Goal: Information Seeking & Learning: Learn about a topic

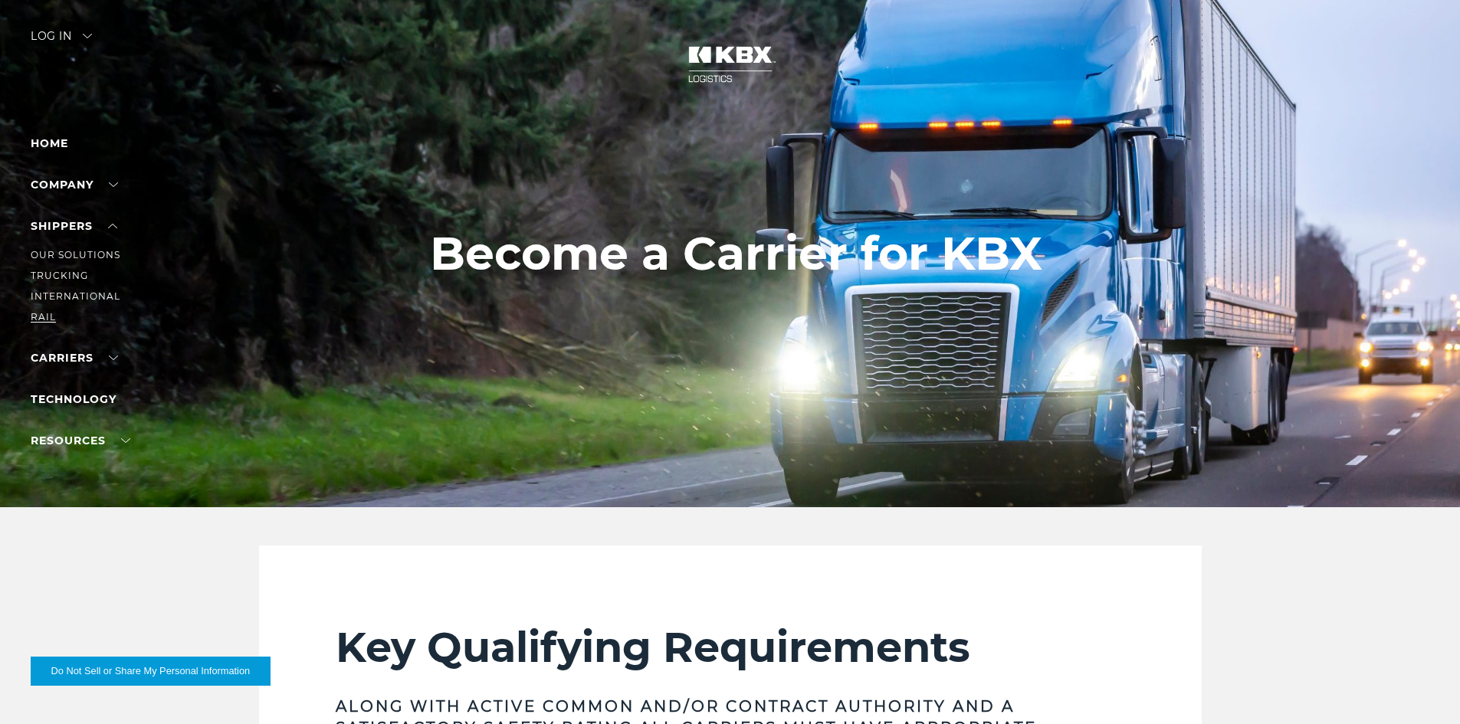
click at [46, 316] on link "RAIL" at bounding box center [43, 316] width 25 height 11
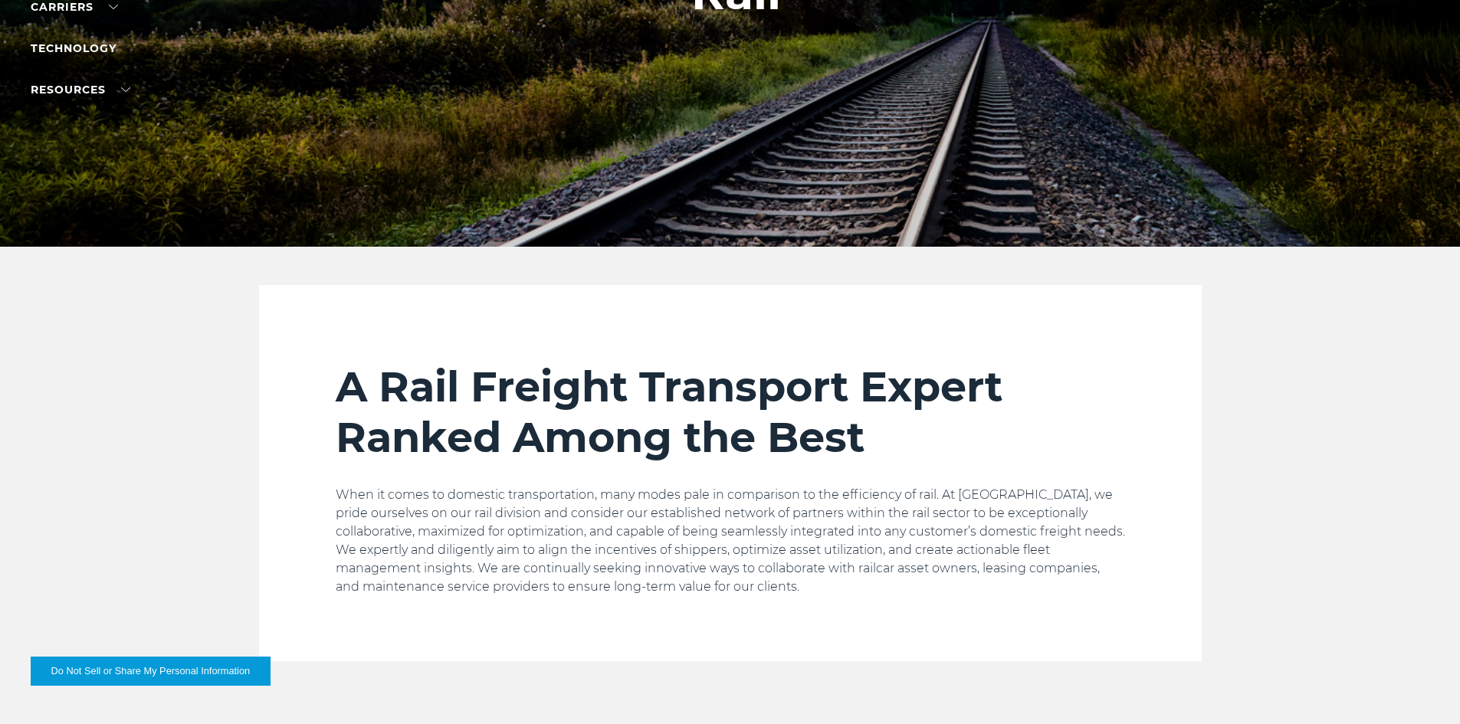
scroll to position [511, 0]
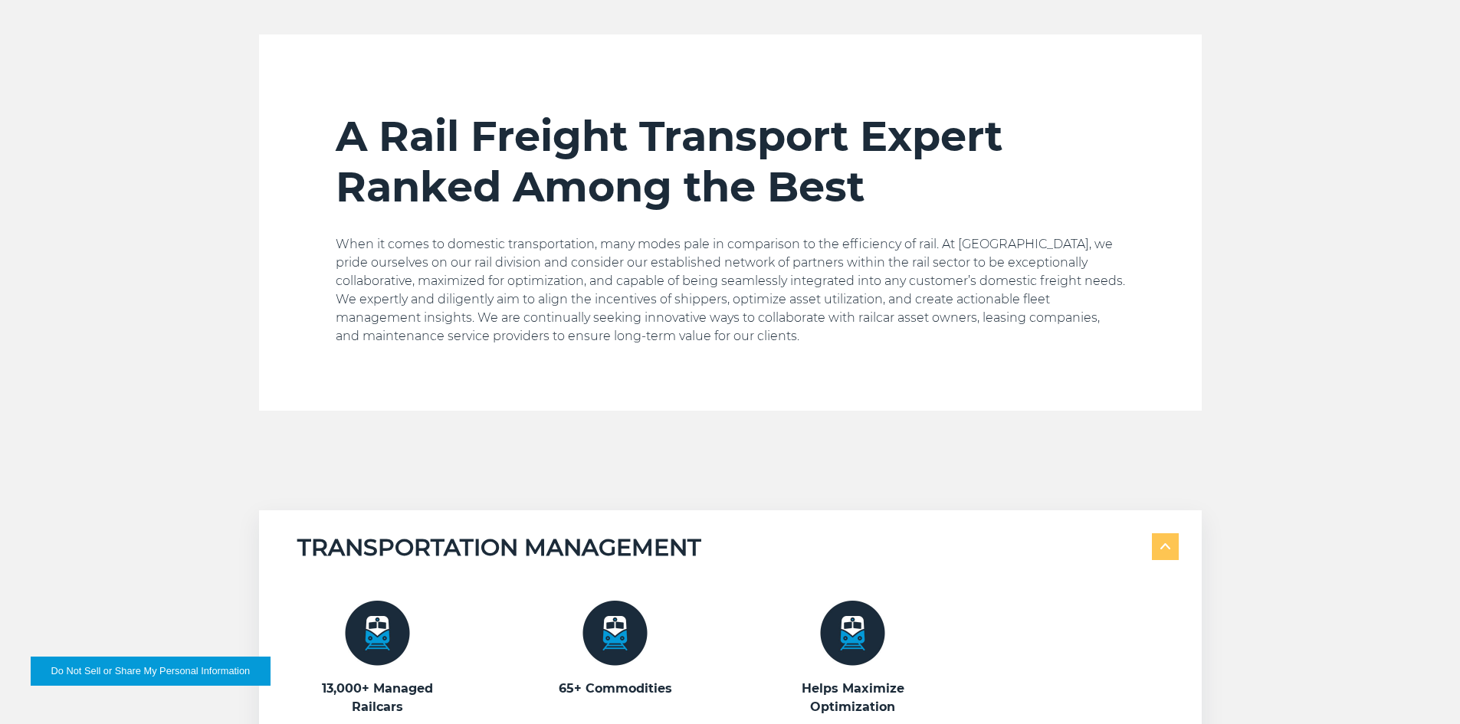
click at [628, 645] on img at bounding box center [614, 633] width 65 height 65
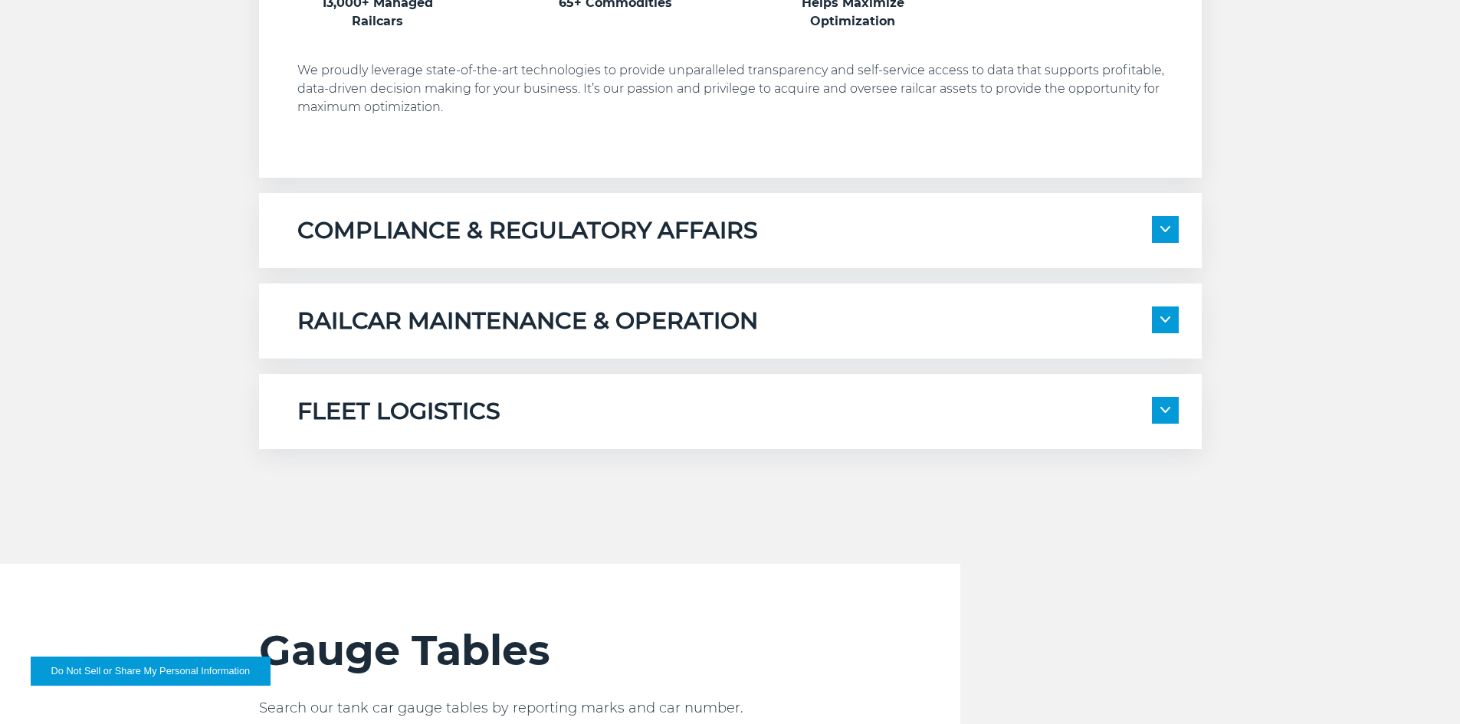
scroll to position [1405, 0]
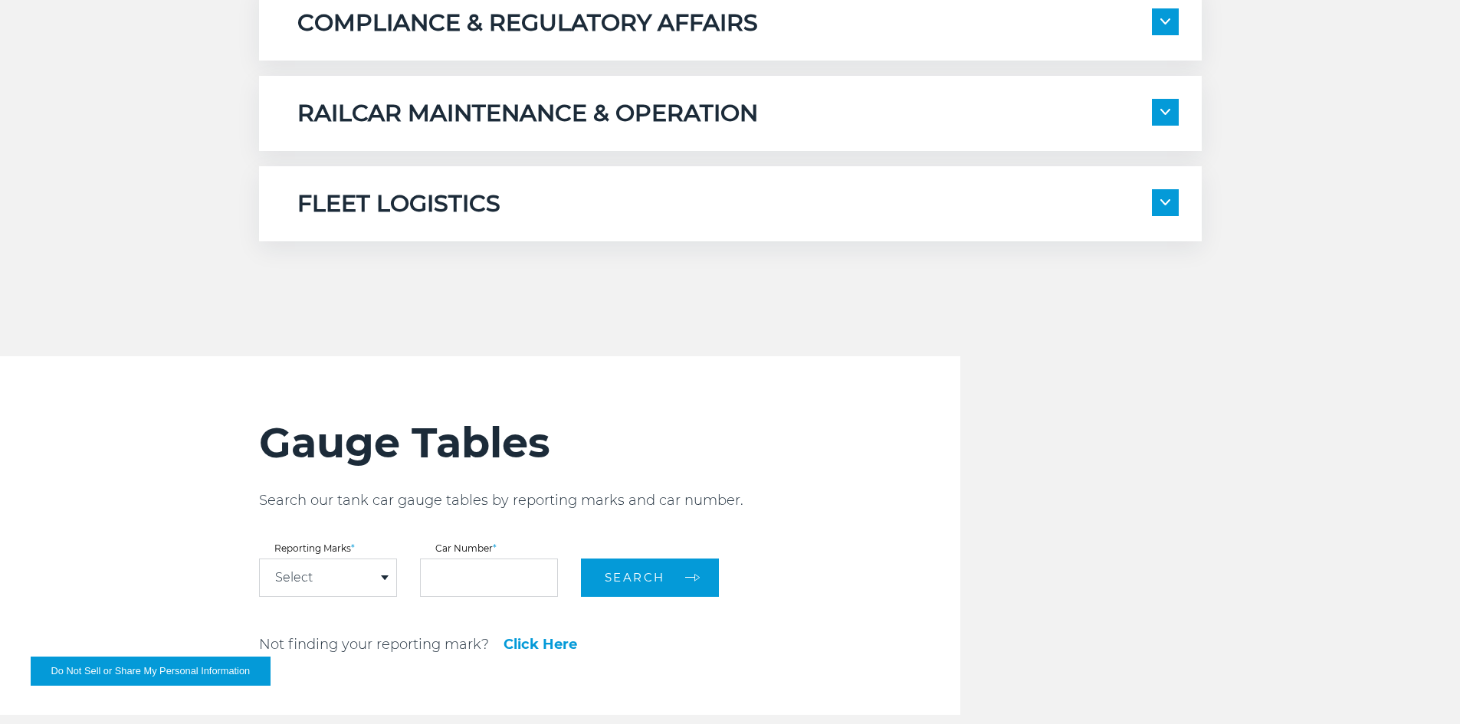
click at [775, 185] on div "FLEET LOGISTICS Internal System Planning External System Coordination" at bounding box center [730, 203] width 943 height 75
click at [1173, 205] on span at bounding box center [1165, 202] width 27 height 27
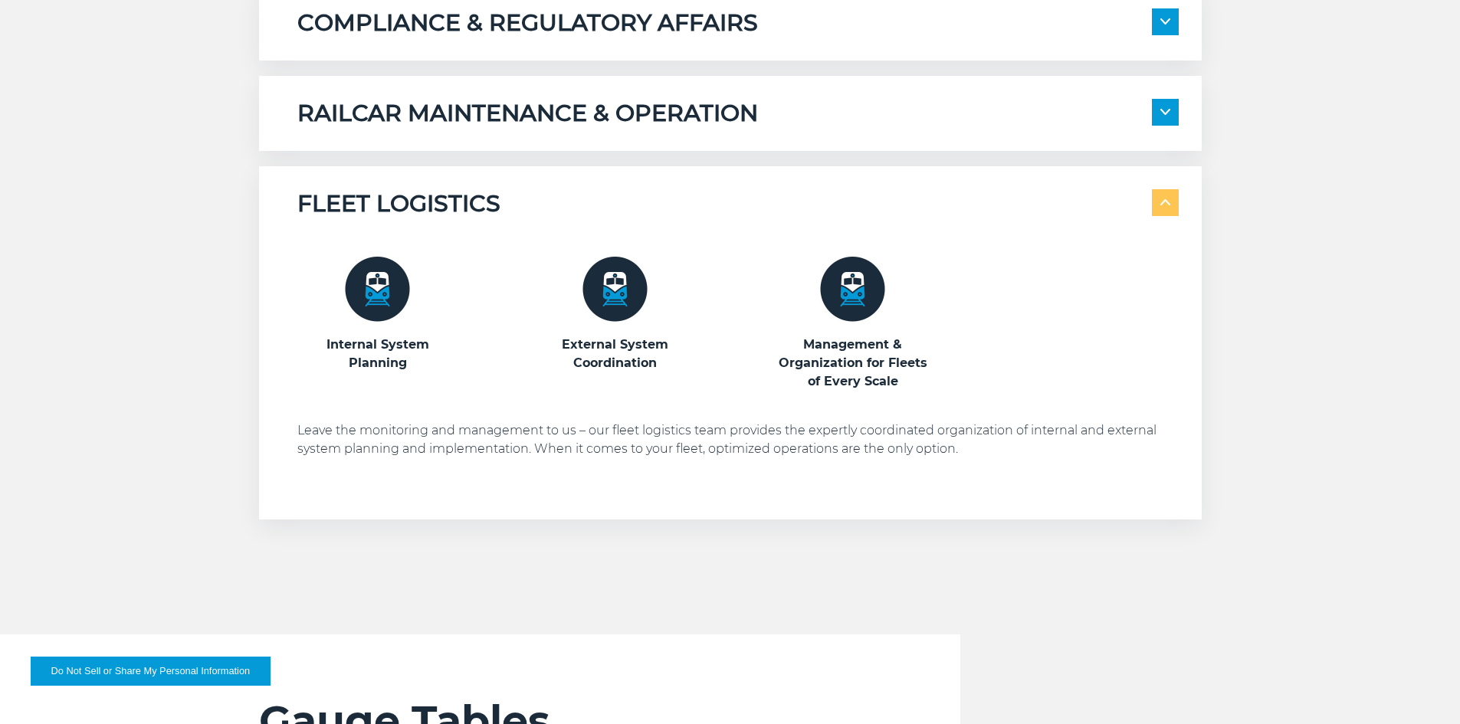
click at [857, 290] on img at bounding box center [852, 289] width 65 height 65
drag, startPoint x: 656, startPoint y: 371, endPoint x: 454, endPoint y: 354, distance: 202.2
click at [455, 353] on div "Internal System Planning External System Coordination Management & Organization…" at bounding box center [737, 324] width 881 height 134
click at [452, 354] on h3 "Internal System Planning" at bounding box center [377, 354] width 161 height 37
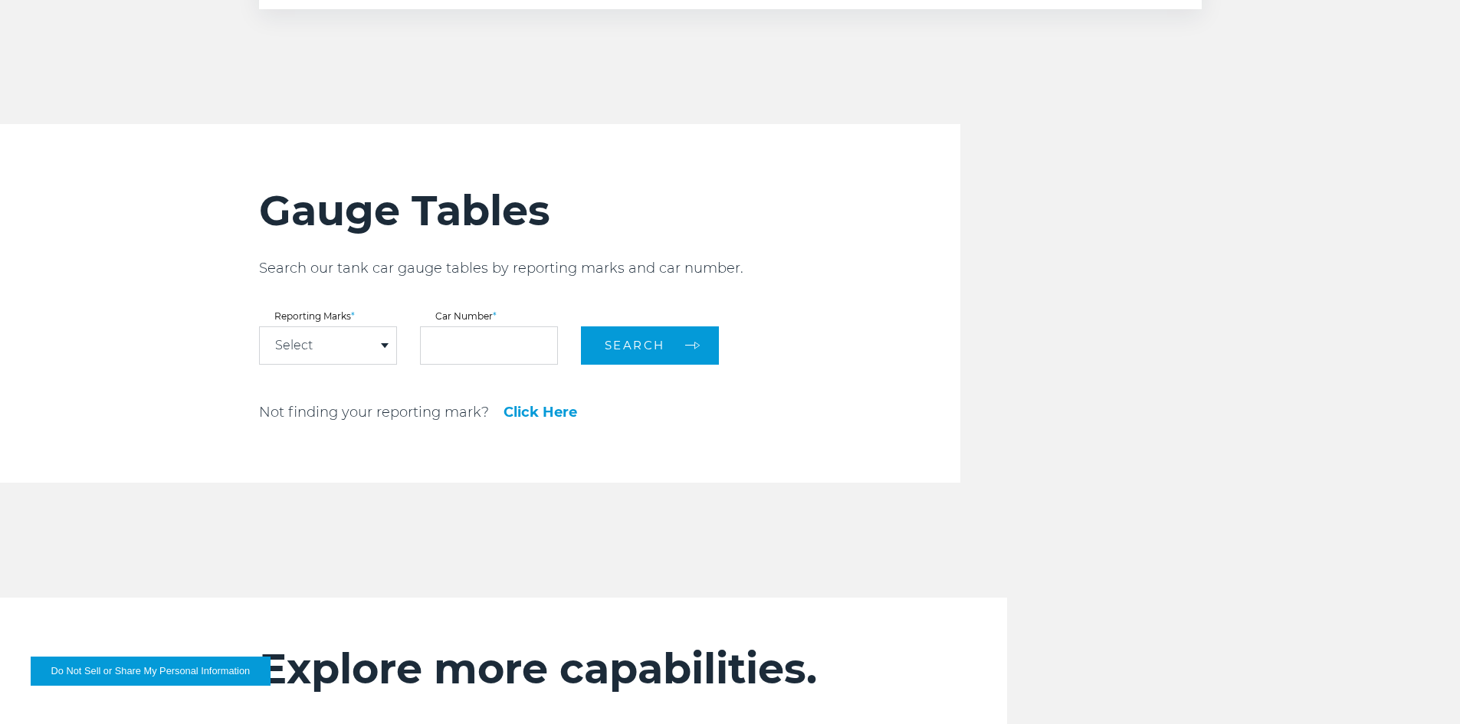
scroll to position [1916, 0]
click at [366, 347] on div "Select" at bounding box center [328, 344] width 136 height 37
click at [502, 343] on input "text" at bounding box center [489, 345] width 138 height 38
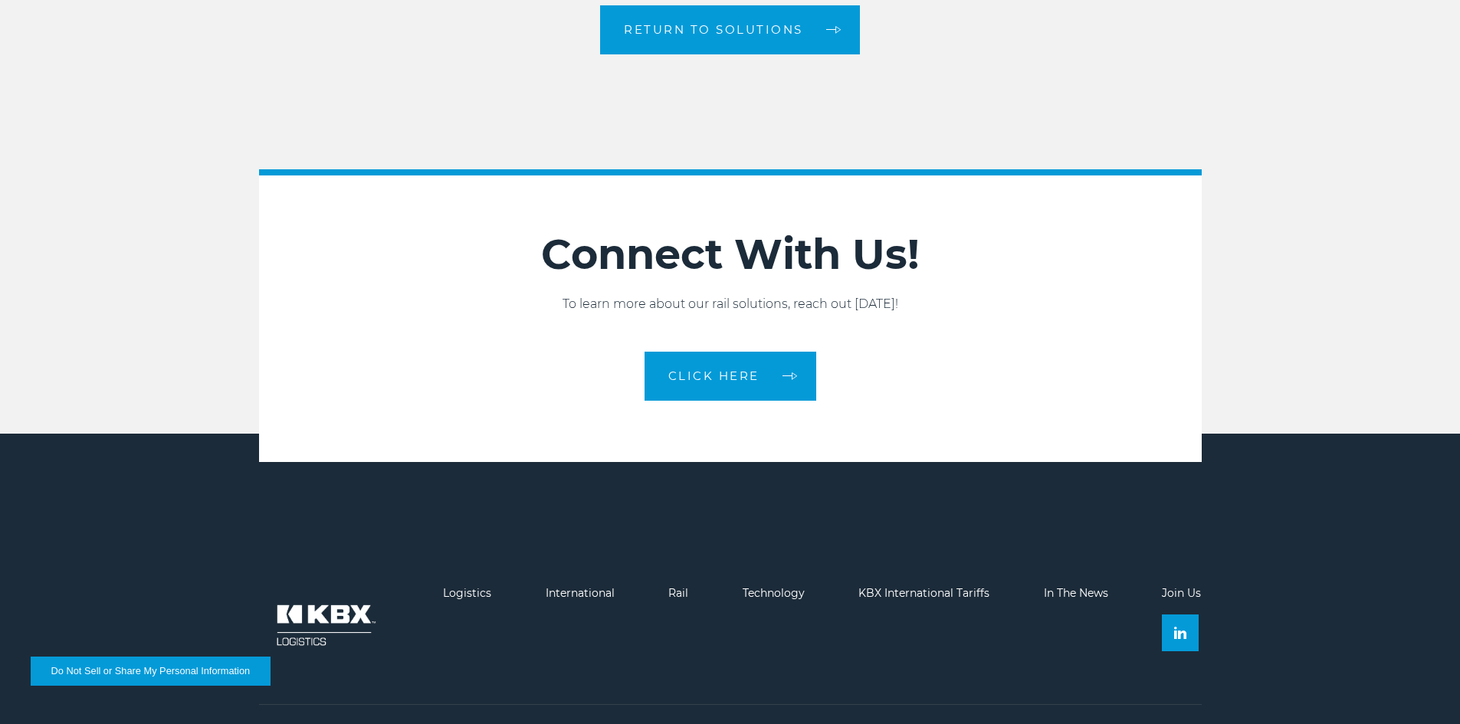
scroll to position [2299, 0]
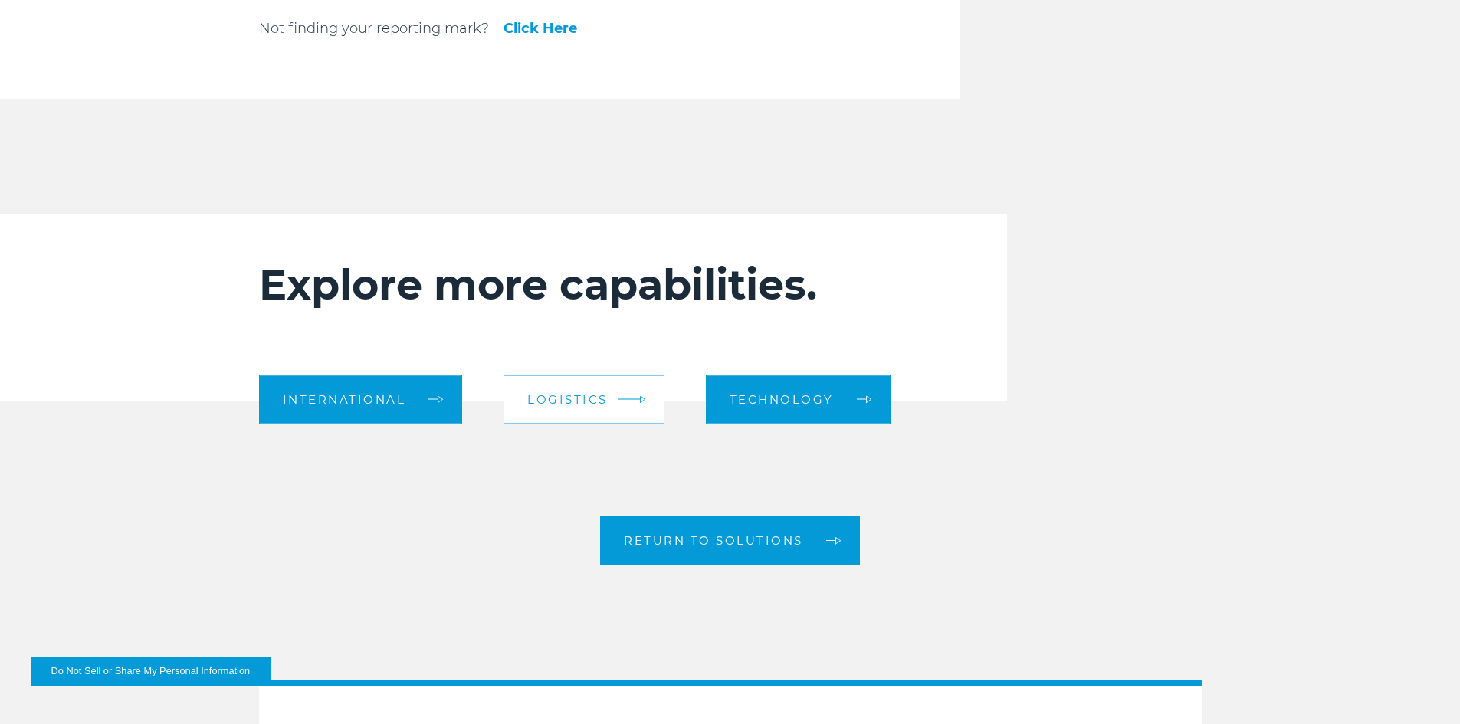
click at [533, 405] on span "Logistics" at bounding box center [567, 399] width 80 height 11
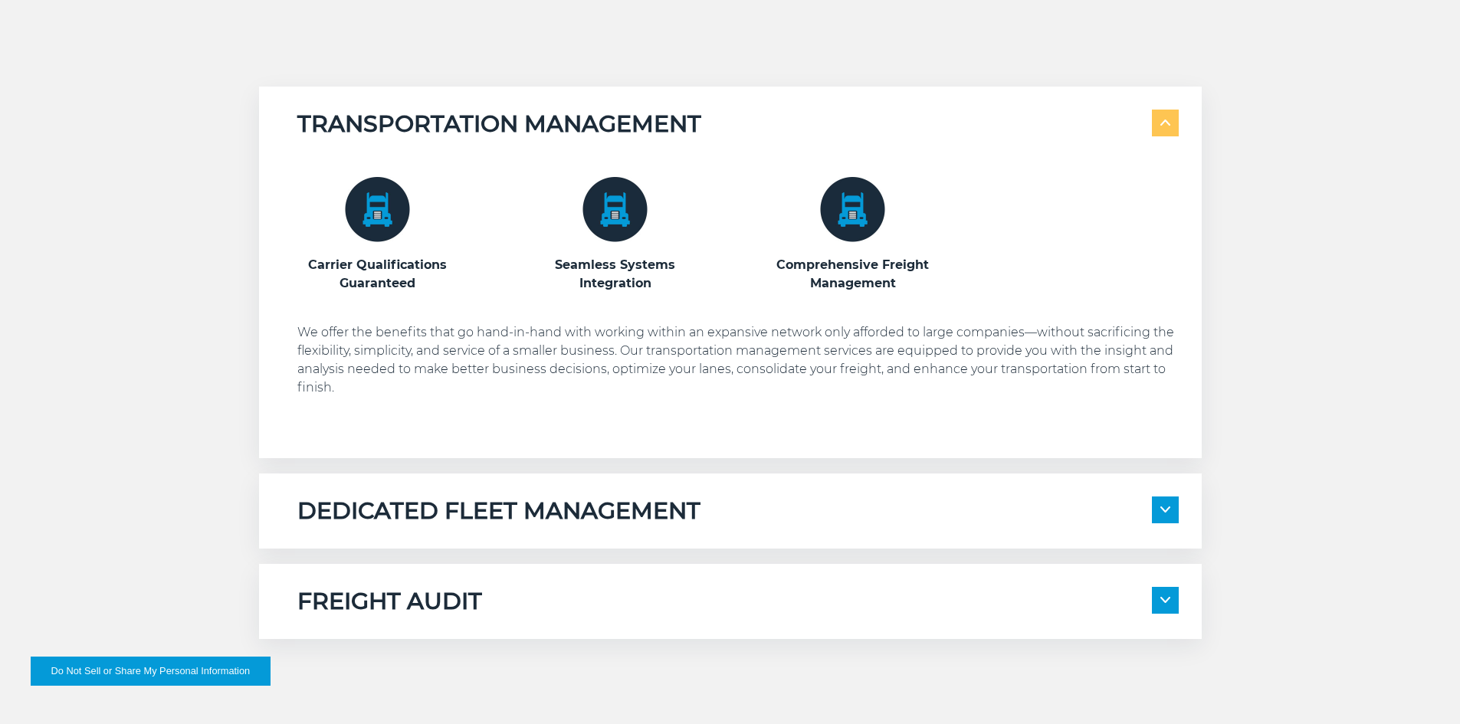
scroll to position [894, 0]
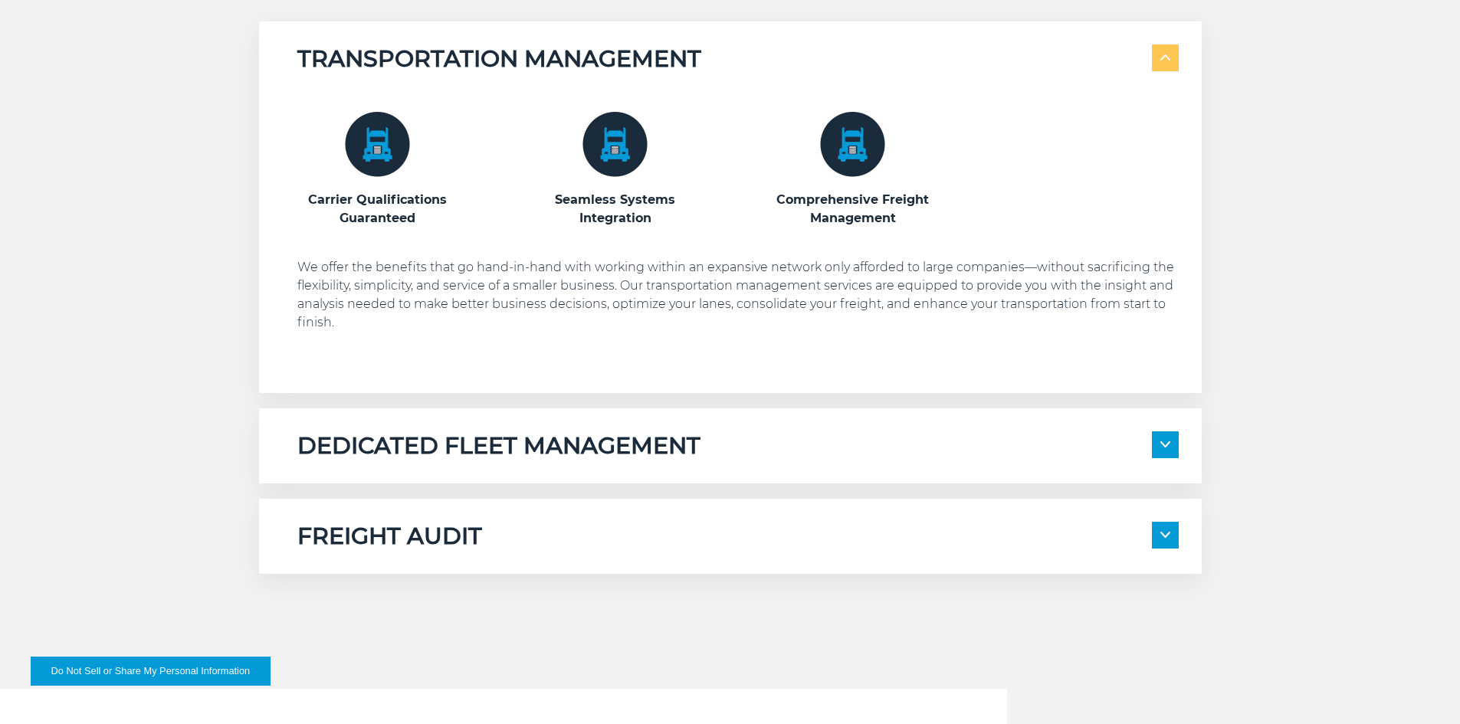
click at [765, 537] on div "FREIGHT AUDIT" at bounding box center [737, 536] width 881 height 29
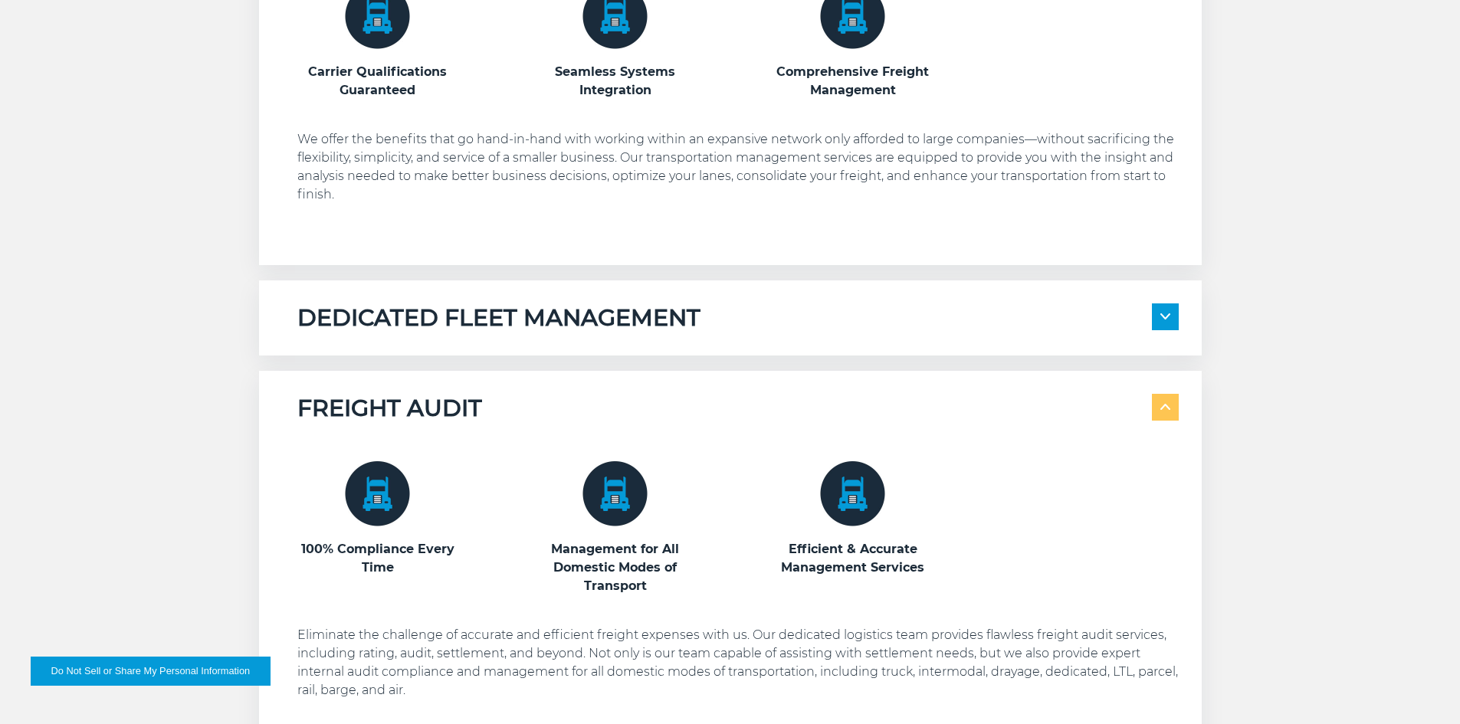
scroll to position [1149, 0]
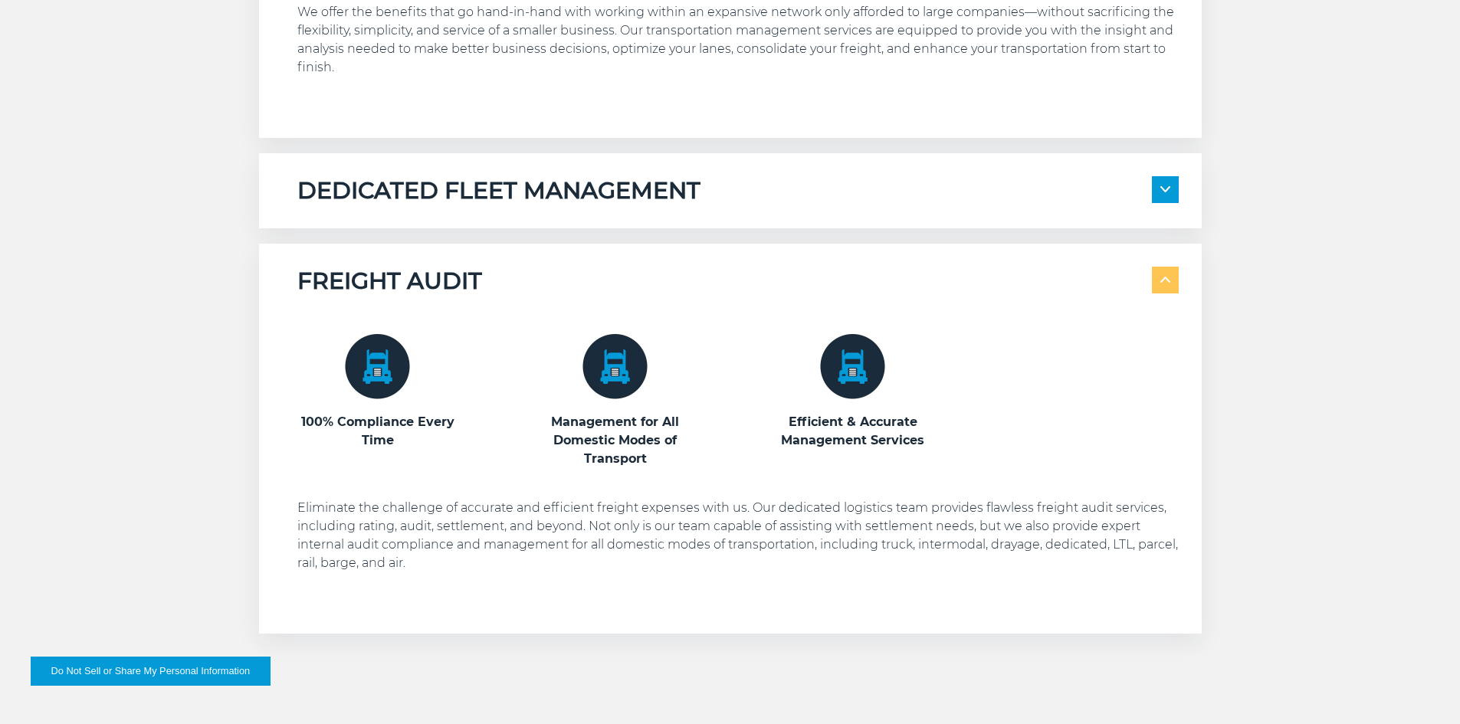
click at [631, 368] on img at bounding box center [614, 366] width 65 height 65
click at [633, 430] on h3 "Management for All Domestic Modes of Transport" at bounding box center [615, 440] width 161 height 55
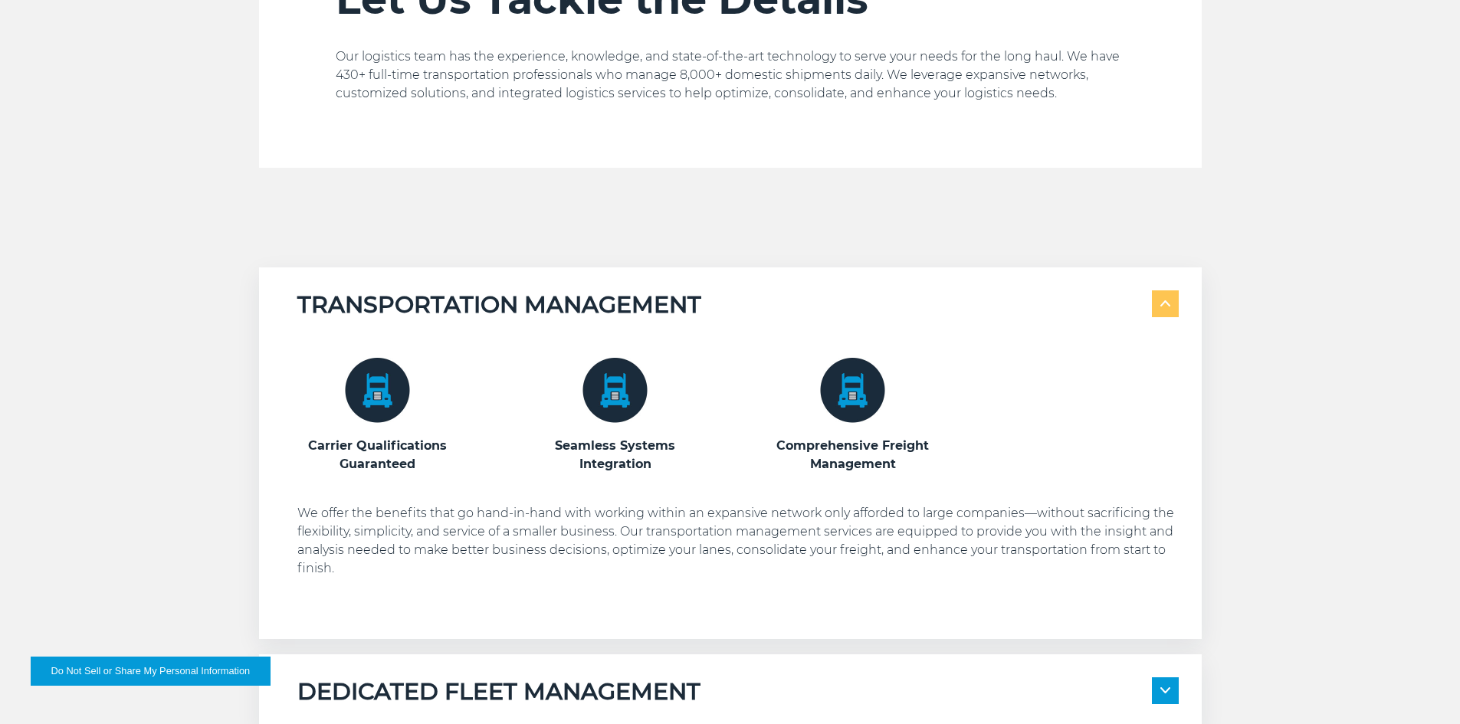
scroll to position [0, 0]
